Goal: Task Accomplishment & Management: Manage account settings

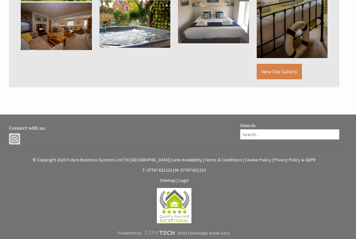
scroll to position [453, 0]
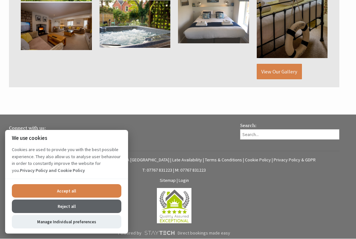
click at [187, 183] on link "Login" at bounding box center [184, 180] width 10 height 6
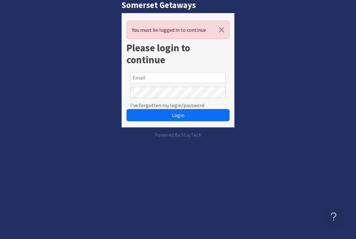
type input "martin@fbsltd.net"
click at [178, 115] on button "Login" at bounding box center [178, 115] width 103 height 12
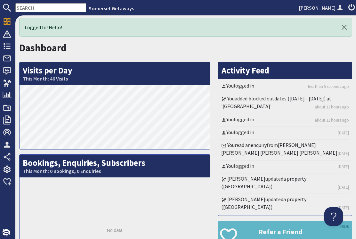
click at [10, 48] on icon at bounding box center [7, 46] width 9 height 9
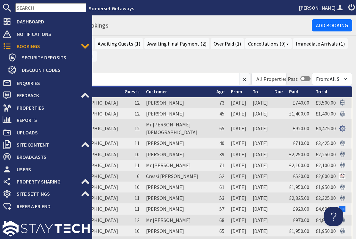
click at [36, 21] on span "Dashboard" at bounding box center [51, 21] width 78 height 10
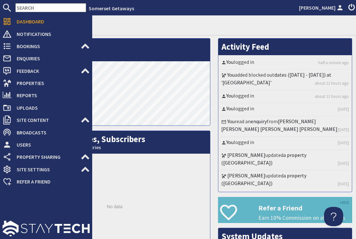
click at [5, 47] on icon at bounding box center [7, 46] width 9 height 9
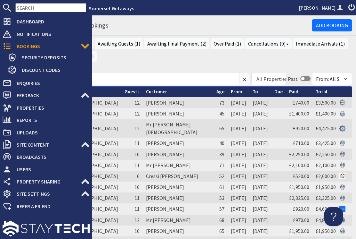
click at [40, 22] on span "Dashboard" at bounding box center [51, 21] width 78 height 10
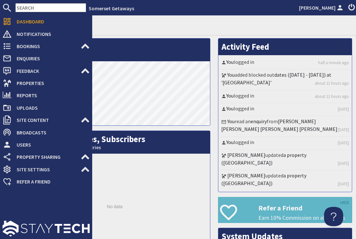
click at [11, 50] on icon at bounding box center [7, 46] width 9 height 9
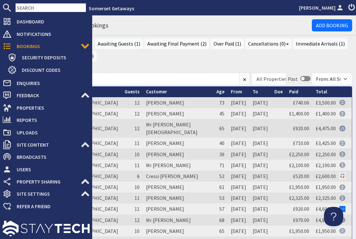
click at [231, 89] on link "From" at bounding box center [236, 91] width 11 height 6
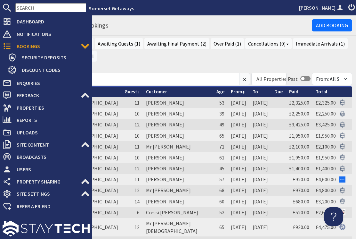
click at [157, 105] on td "[PERSON_NAME]" at bounding box center [178, 102] width 70 height 11
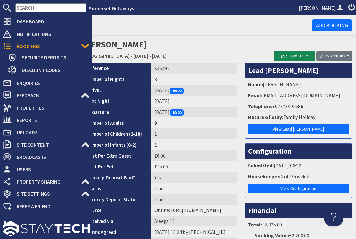
click at [133, 23] on h1 "Bookings - S46492" at bounding box center [165, 24] width 293 height 12
click at [78, 218] on div at bounding box center [46, 225] width 92 height 27
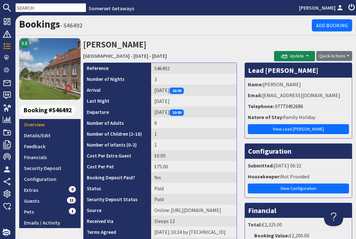
click at [144, 27] on h1 "Bookings - S46492" at bounding box center [165, 24] width 293 height 12
click at [53, 181] on link "Configuration" at bounding box center [49, 178] width 61 height 11
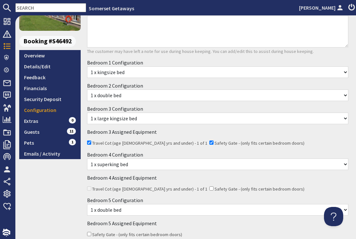
scroll to position [65, 0]
